Goal: Check status: Check status

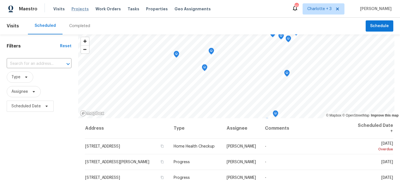
click at [75, 9] on span "Projects" at bounding box center [79, 9] width 17 height 6
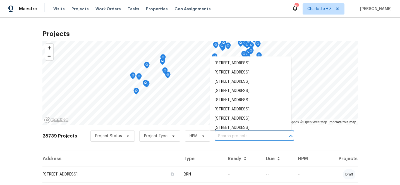
click at [220, 135] on input "text" at bounding box center [246, 136] width 64 height 9
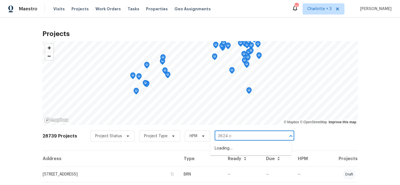
type input "3624 cr"
click at [231, 162] on li "[STREET_ADDRESS]" at bounding box center [250, 157] width 81 height 9
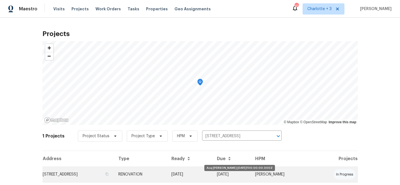
click at [212, 174] on td "[DATE]" at bounding box center [190, 174] width 46 height 16
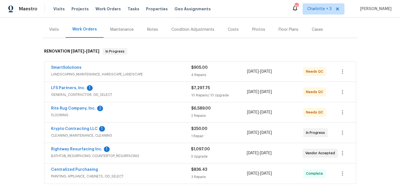
scroll to position [64, 0]
click at [60, 109] on link "Rite Rug Company, Inc." at bounding box center [73, 108] width 45 height 4
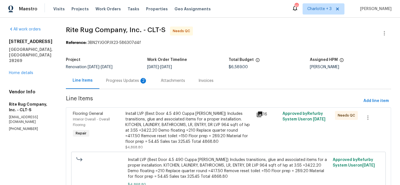
click at [130, 81] on div "Progress Updates 2" at bounding box center [126, 81] width 41 height 6
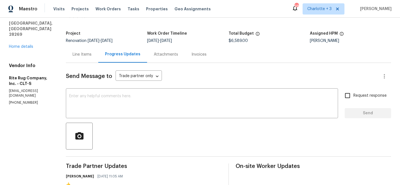
scroll to position [27, 0]
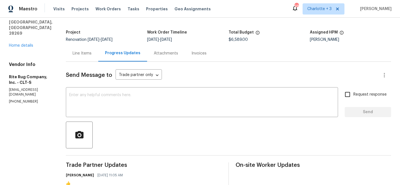
click at [88, 52] on div "Line Items" at bounding box center [81, 53] width 19 height 6
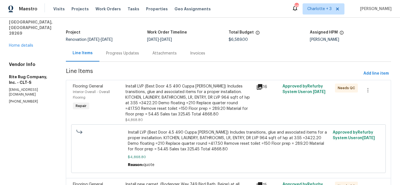
click at [179, 104] on div "Install LVP (Best Door 4.5 490 Cuppa [PERSON_NAME]) Includes transitions, glue …" at bounding box center [189, 99] width 128 height 33
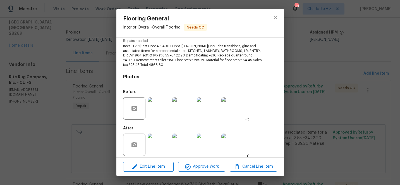
scroll to position [63, 0]
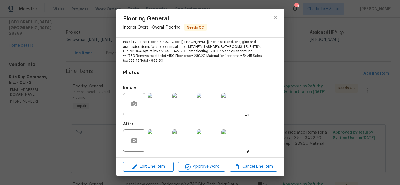
click at [153, 134] on img at bounding box center [158, 140] width 22 height 22
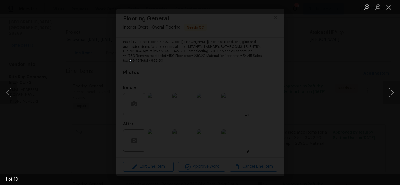
click at [391, 92] on button "Next image" at bounding box center [391, 92] width 17 height 22
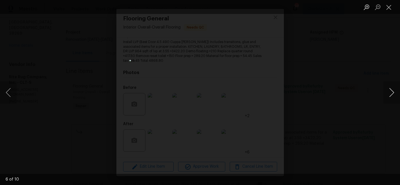
click at [391, 92] on button "Next image" at bounding box center [391, 92] width 17 height 22
click at [388, 8] on button "Close lightbox" at bounding box center [388, 7] width 11 height 10
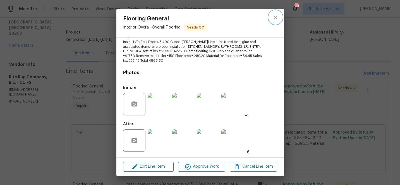
click at [276, 16] on icon "close" at bounding box center [275, 17] width 7 height 7
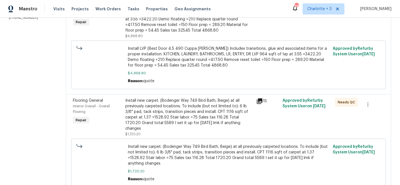
scroll to position [119, 0]
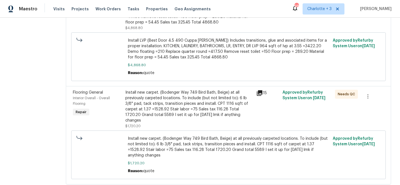
click at [195, 102] on div "Install new carpet. (Bodenger Way 749 Bird Bath, Beige) at all previously carpe…" at bounding box center [189, 105] width 128 height 33
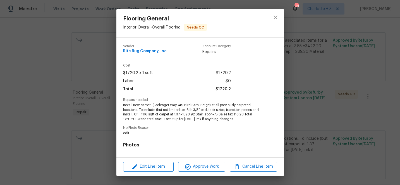
scroll to position [72, 0]
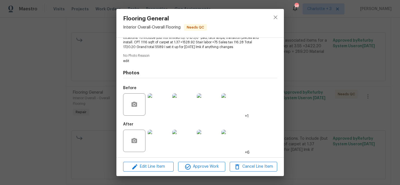
click at [155, 136] on img at bounding box center [158, 140] width 22 height 22
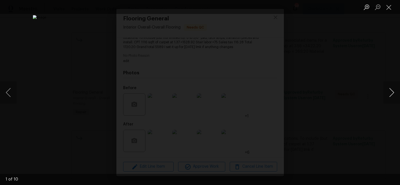
click at [391, 92] on button "Next image" at bounding box center [391, 92] width 17 height 22
click at [389, 7] on button "Close lightbox" at bounding box center [388, 7] width 11 height 10
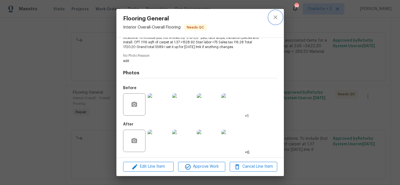
click at [274, 17] on icon "close" at bounding box center [275, 17] width 7 height 7
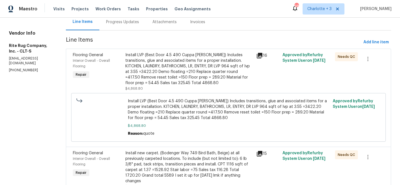
scroll to position [0, 0]
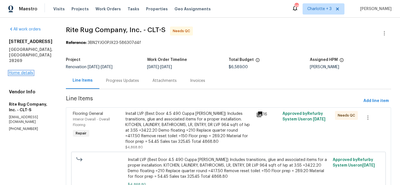
click at [22, 71] on link "Home details" at bounding box center [21, 73] width 24 height 4
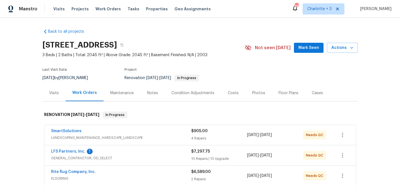
click at [230, 91] on div "Costs" at bounding box center [232, 93] width 11 height 6
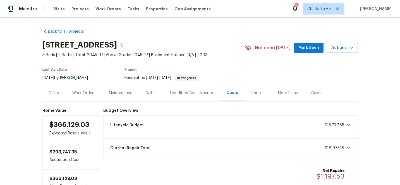
click at [80, 93] on div "Work Orders" at bounding box center [83, 93] width 23 height 6
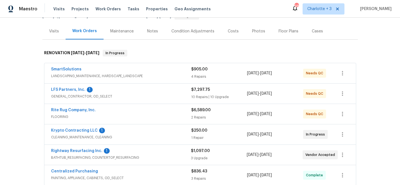
scroll to position [71, 0]
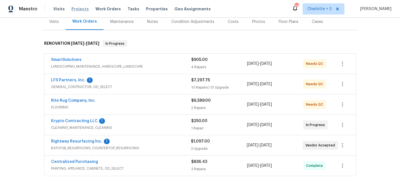
click at [74, 9] on span "Projects" at bounding box center [79, 9] width 17 height 6
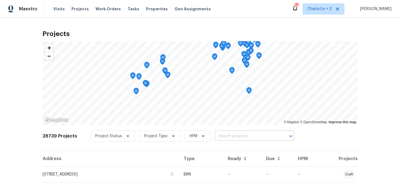
click at [233, 136] on input "text" at bounding box center [246, 136] width 64 height 9
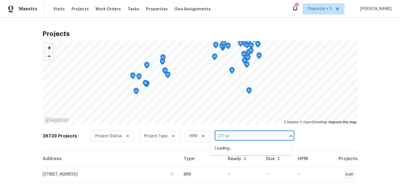
type input "271 we"
click at [243, 150] on li "[STREET_ADDRESS]" at bounding box center [250, 148] width 81 height 9
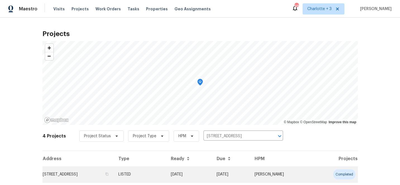
click at [212, 173] on td "[DATE]" at bounding box center [188, 174] width 45 height 16
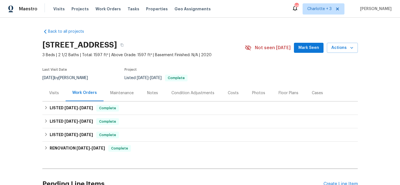
click at [227, 92] on div "Costs" at bounding box center [232, 93] width 11 height 6
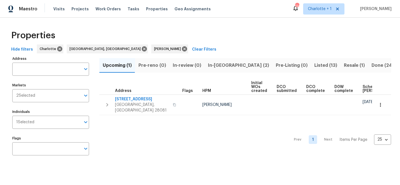
click at [343, 66] on span "Resale (1)" at bounding box center [353, 65] width 21 height 8
